Goal: Use online tool/utility

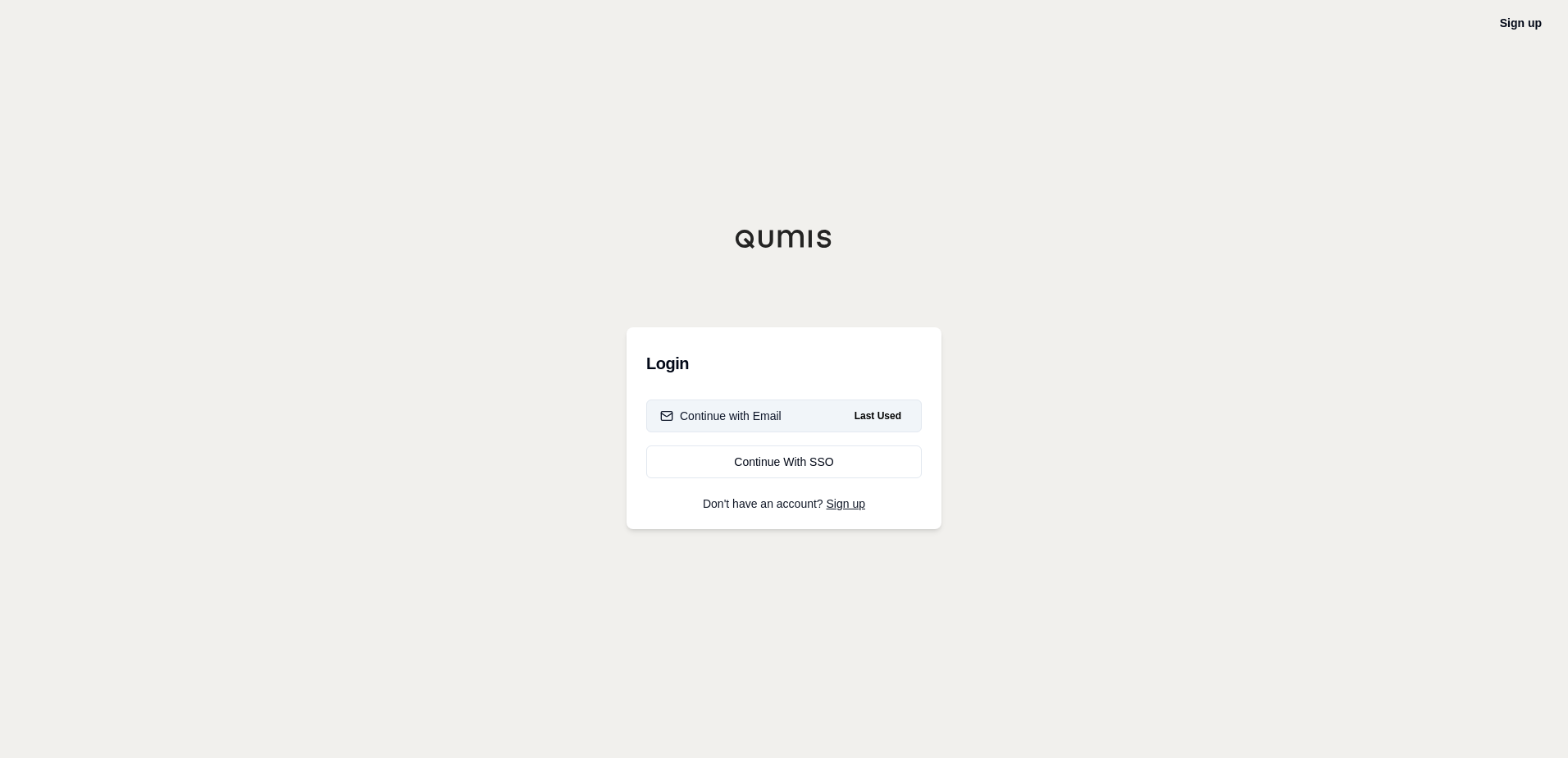
click at [754, 417] on div "Continue with Email" at bounding box center [721, 416] width 122 height 16
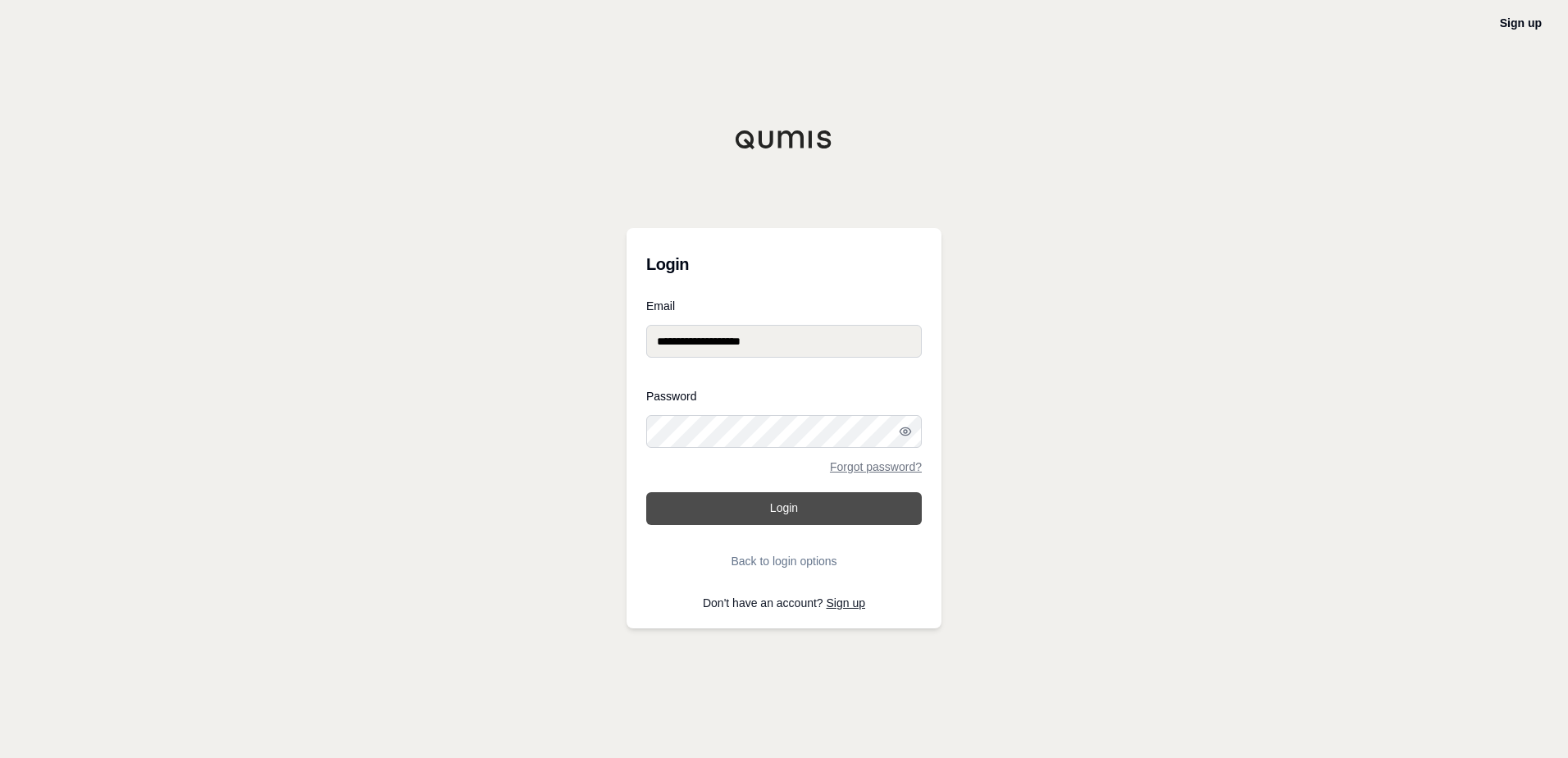
click at [807, 523] on button "Login" at bounding box center [784, 508] width 275 height 33
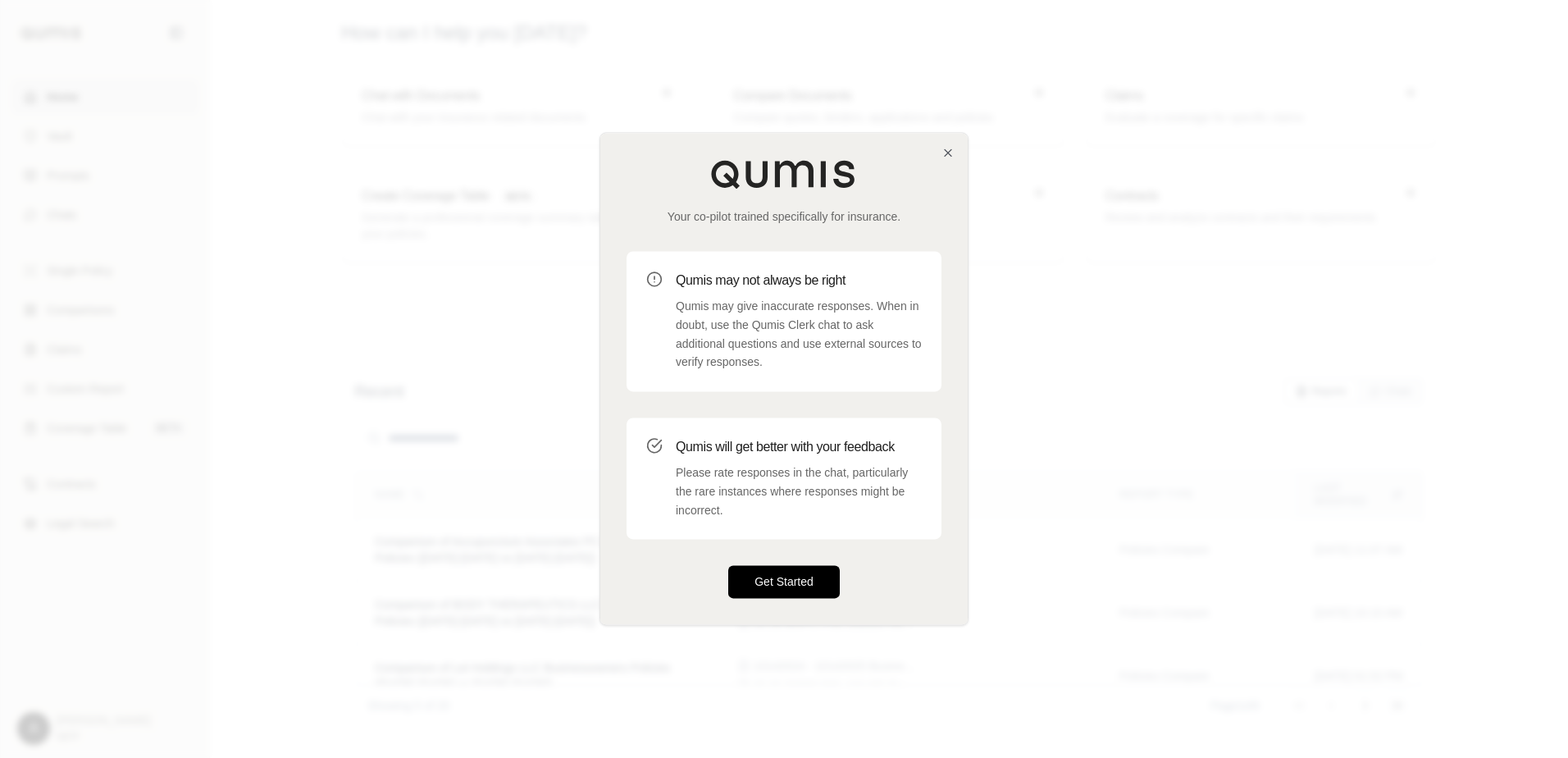
click at [766, 595] on button "Get Started" at bounding box center [784, 581] width 112 height 33
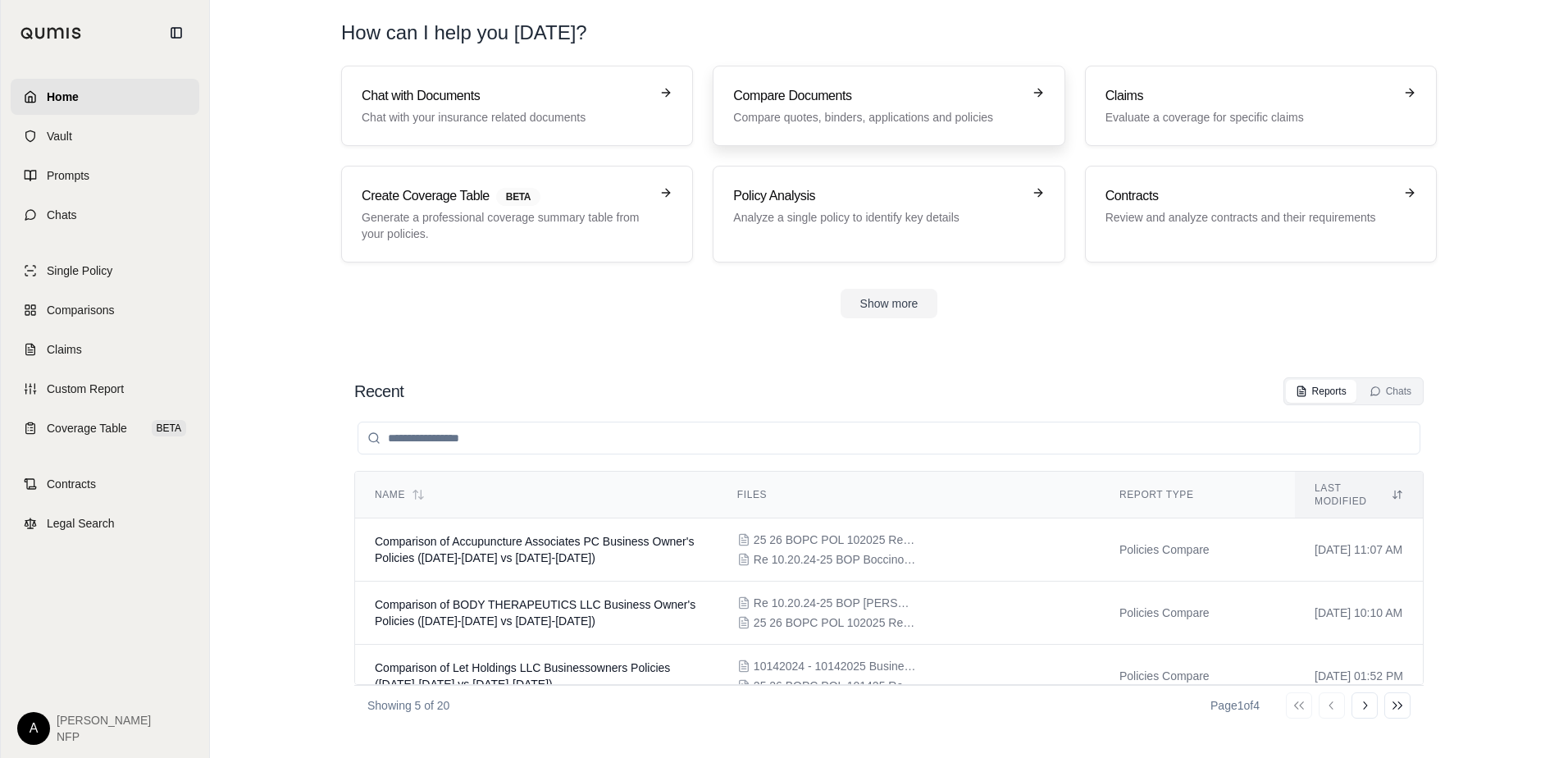
click at [825, 104] on h3 "Compare Documents" at bounding box center [877, 96] width 288 height 20
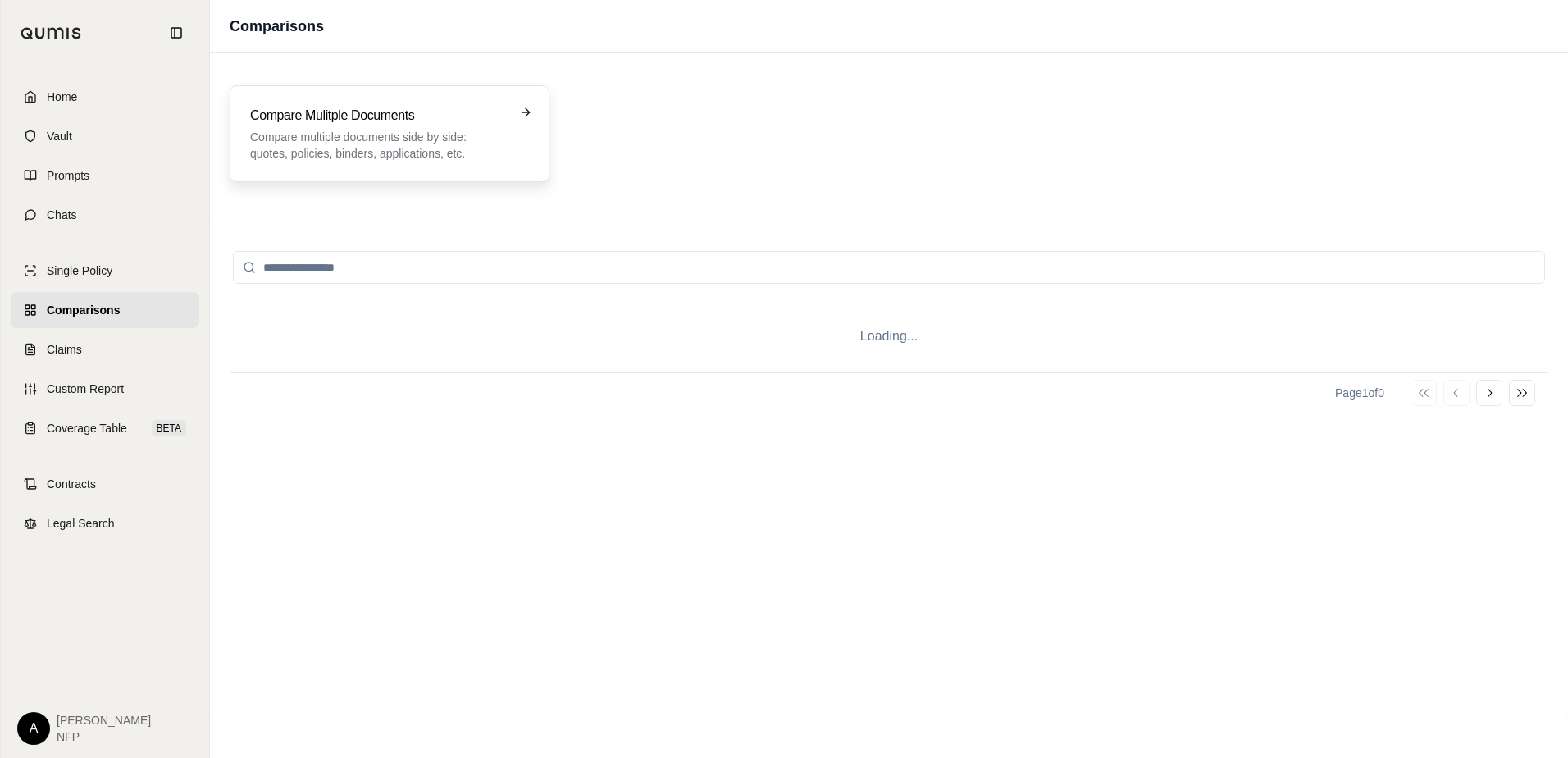
click at [410, 132] on p "Compare multiple documents side by side: quotes, policies, binders, application…" at bounding box center [378, 145] width 256 height 33
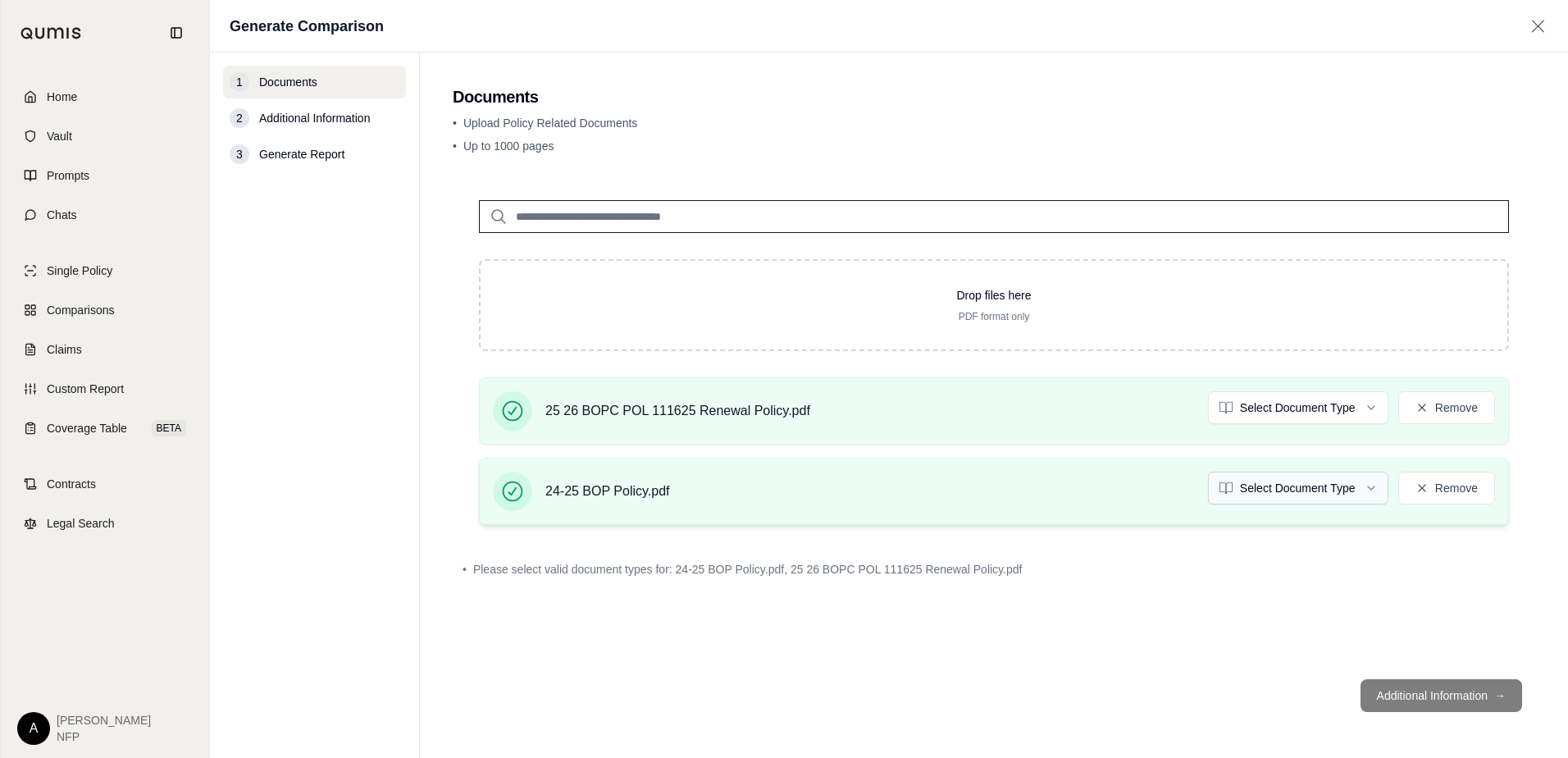
click at [1316, 486] on html "Home Vault Prompts Chats Single Policy Comparisons Claims Custom Report Coverag…" at bounding box center [784, 379] width 1568 height 758
click at [1291, 414] on html "Home Vault Prompts Chats Single Policy Comparisons Claims Custom Report Coverag…" at bounding box center [784, 379] width 1568 height 758
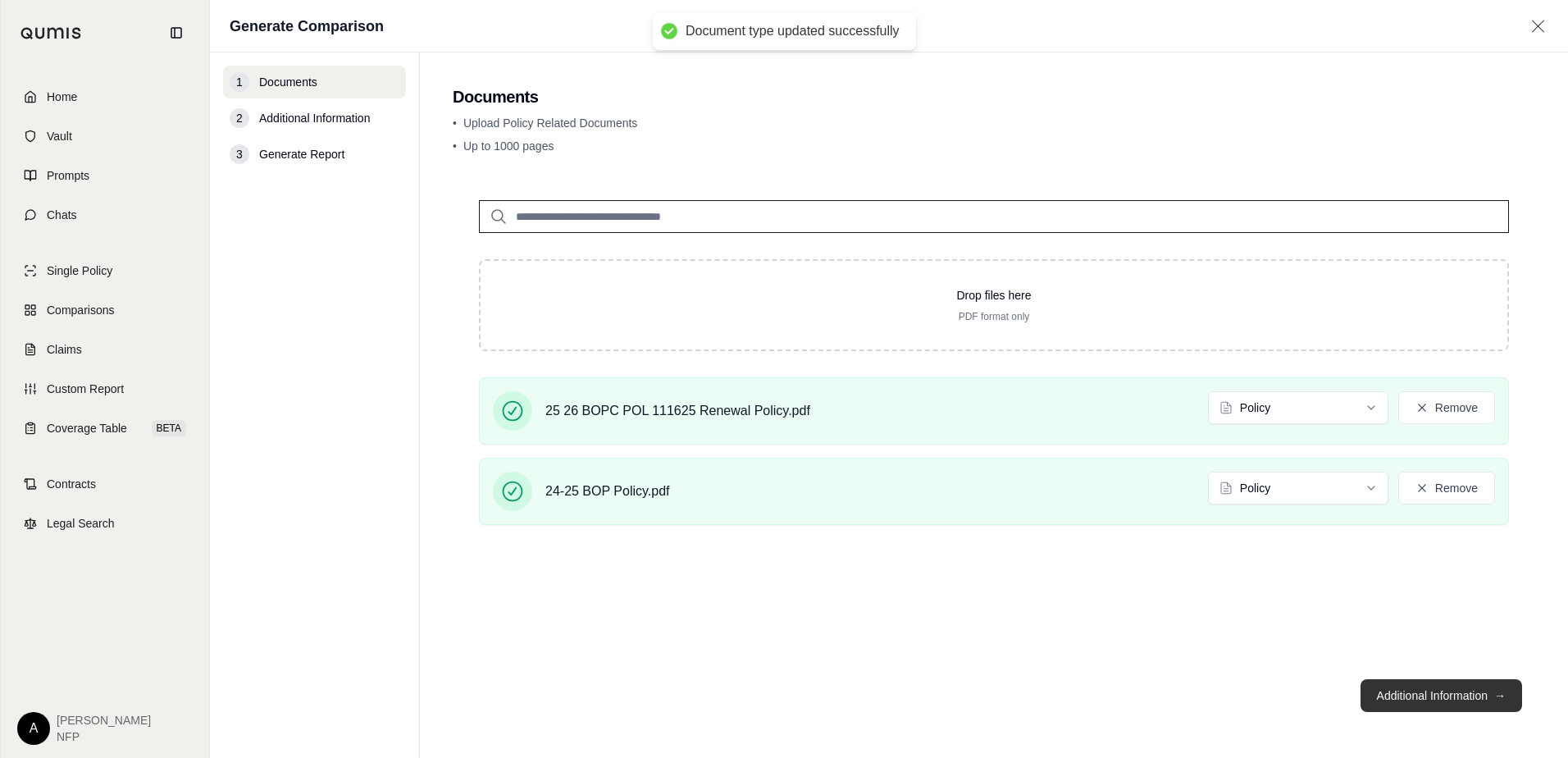
click at [1465, 699] on button "Additional Information →" at bounding box center [1441, 695] width 162 height 33
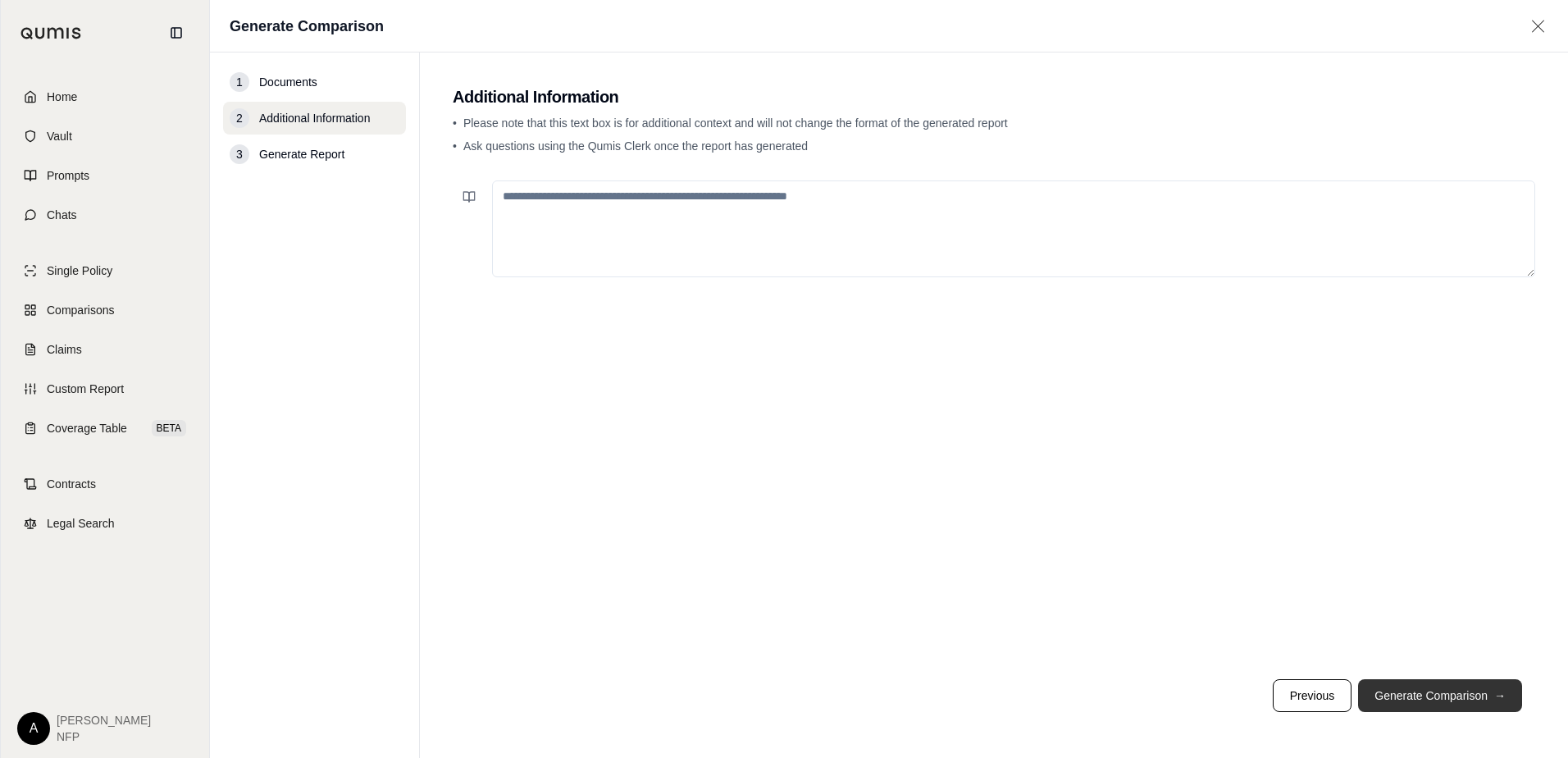
click at [1465, 699] on button "Generate Comparison →" at bounding box center [1440, 695] width 164 height 33
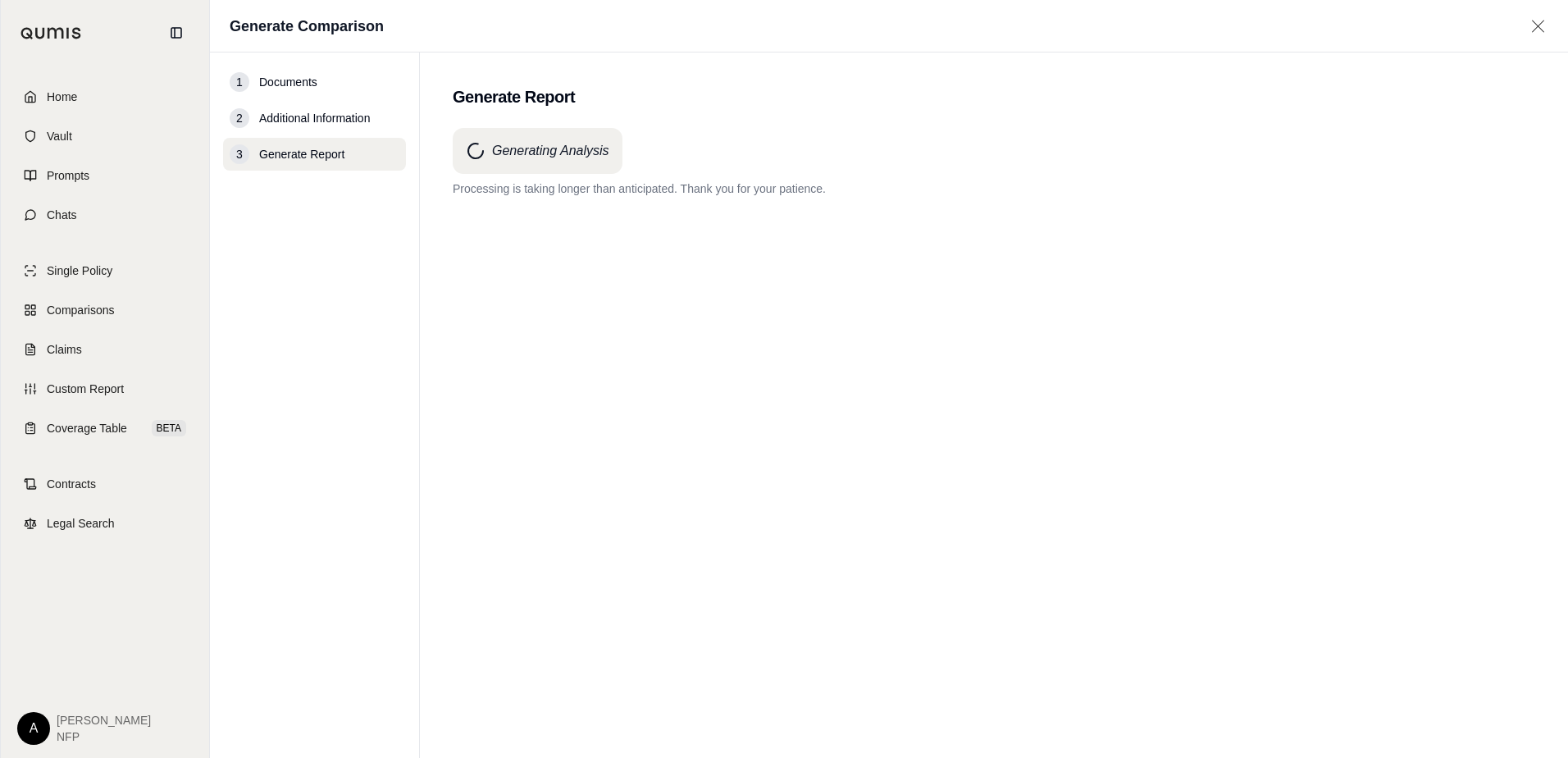
click at [725, 311] on div "Generating Analysis Processing is taking longer than anticipated. Thank you for…" at bounding box center [993, 413] width 1082 height 570
